Goal: Navigation & Orientation: Find specific page/section

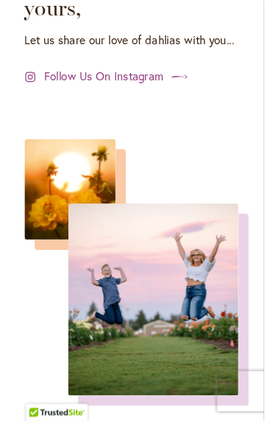
scroll to position [5434, 0]
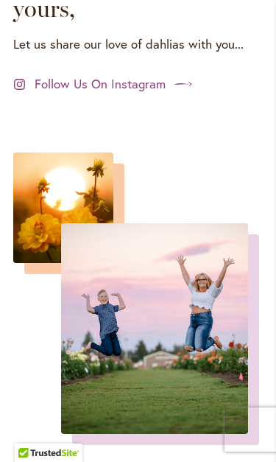
click at [146, 75] on span "Follow Us On Instagram" at bounding box center [100, 84] width 131 height 18
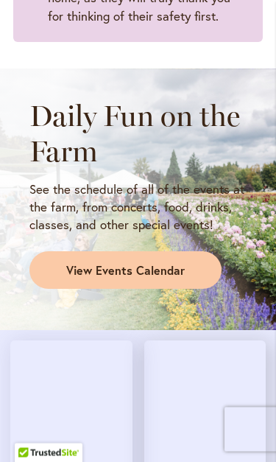
scroll to position [1733, 0]
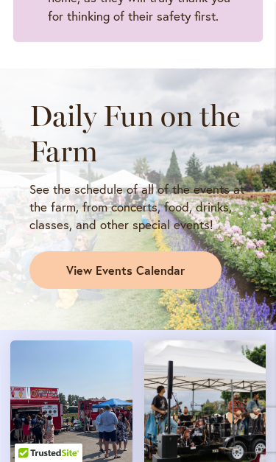
click at [171, 256] on link "View Events Calendar" at bounding box center [125, 270] width 192 height 38
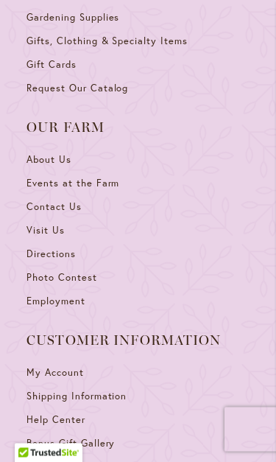
scroll to position [4475, 0]
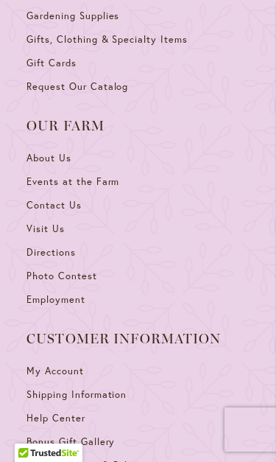
click at [62, 246] on span "Directions" at bounding box center [51, 252] width 49 height 13
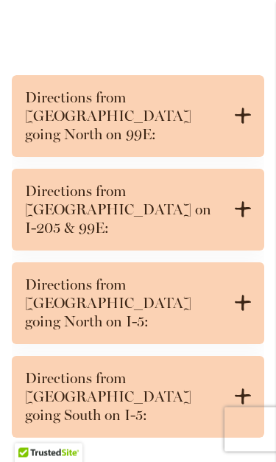
scroll to position [1085, 0]
click at [239, 373] on icon ".cls-1 { fill: #3c2616; stroke-width: 0px; }" at bounding box center [243, 396] width 16 height 16
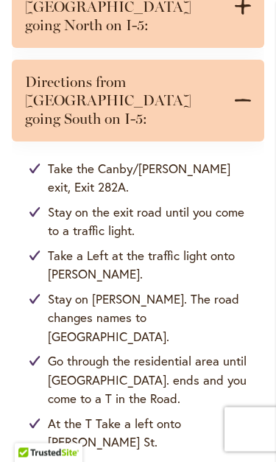
scroll to position [1381, 0]
click at [214, 141] on div "Take the Canby/Hubbard exit, Exit 282A. Stay on the exit road until you come to…" at bounding box center [138, 358] width 253 height 434
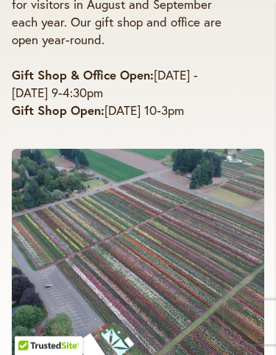
scroll to position [285, 0]
